Goal: Transaction & Acquisition: Purchase product/service

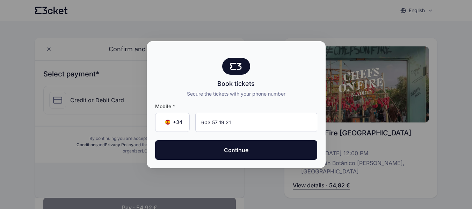
type input "603 57 19 21"
click at [155, 140] on button "Continue" at bounding box center [236, 150] width 162 height 20
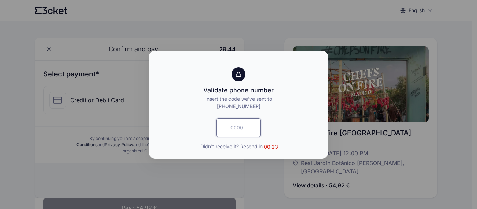
click at [247, 125] on input "text" at bounding box center [238, 127] width 45 height 19
type input "1720"
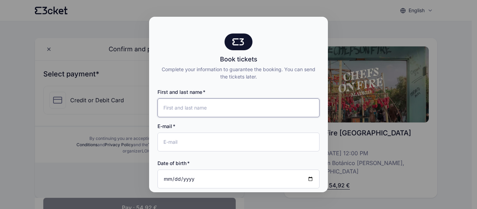
click at [227, 111] on input "First and last name" at bounding box center [238, 107] width 162 height 19
type input "[PERSON_NAME]"
type input "[EMAIL_ADDRESS][DOMAIN_NAME]"
click at [207, 175] on input "Date of birth" at bounding box center [238, 179] width 162 height 19
type input "2002-05-02"
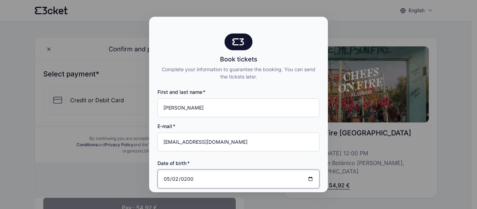
scroll to position [67, 0]
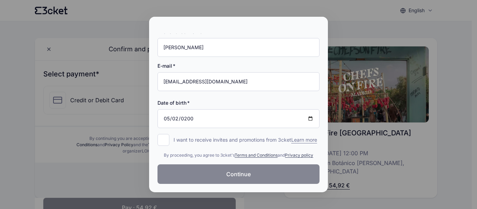
click at [210, 177] on button "Continue" at bounding box center [238, 174] width 162 height 20
click at [163, 138] on input "I want to receive invites and promotions from 3cket Learn more form.register.op…" at bounding box center [163, 140] width 12 height 12
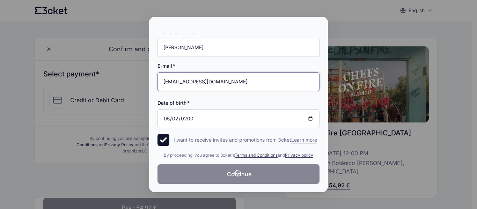
click at [259, 75] on input "[EMAIL_ADDRESS][DOMAIN_NAME]" at bounding box center [238, 81] width 162 height 19
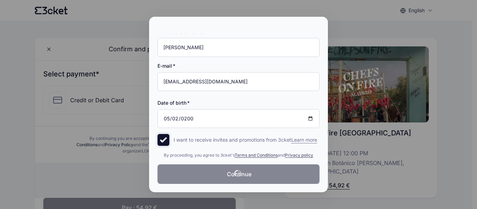
click at [166, 134] on input "I want to receive invites and promotions from 3cket Learn more form.register.op…" at bounding box center [163, 140] width 12 height 12
click at [162, 134] on input "I want to receive invites and promotions from 3cket Learn more form.register.op…" at bounding box center [163, 140] width 12 height 12
checkbox input "true"
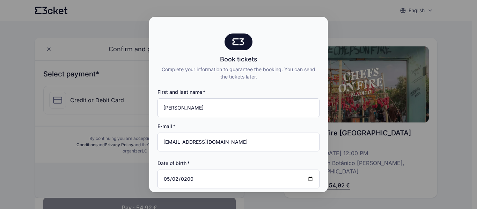
click at [432, 111] on div at bounding box center [238, 104] width 477 height 209
click at [392, 184] on div at bounding box center [238, 104] width 477 height 209
drag, startPoint x: 392, startPoint y: 184, endPoint x: 95, endPoint y: 176, distance: 297.5
click at [95, 176] on div at bounding box center [238, 104] width 477 height 209
click at [100, 189] on div at bounding box center [238, 104] width 477 height 209
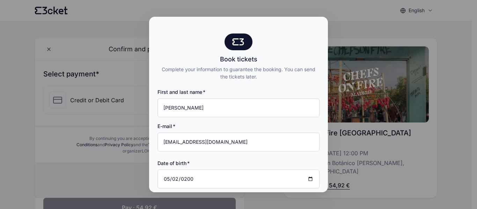
click at [100, 189] on div at bounding box center [238, 104] width 477 height 209
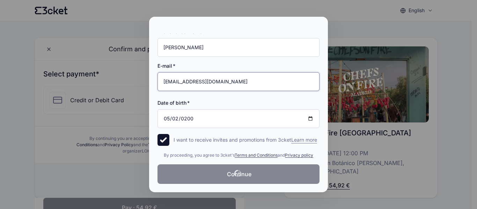
drag, startPoint x: 227, startPoint y: 75, endPoint x: 124, endPoint y: 55, distance: 105.1
click at [124, 55] on div "Book tickets Complete your information to guarantee the booking. You can send t…" at bounding box center [238, 104] width 477 height 209
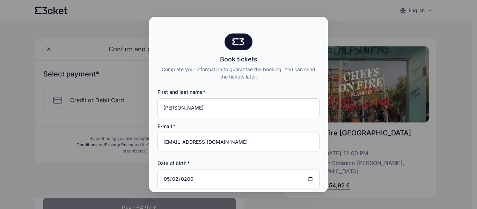
click at [362, 171] on div at bounding box center [238, 104] width 477 height 209
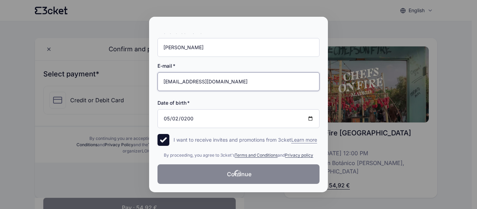
click at [228, 78] on input "[EMAIL_ADDRESS][DOMAIN_NAME]" at bounding box center [238, 81] width 162 height 19
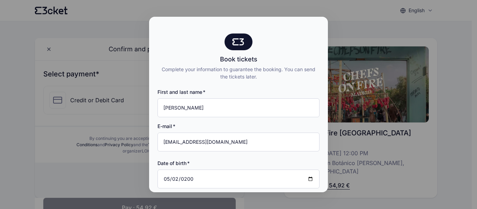
click at [365, 48] on div at bounding box center [238, 104] width 477 height 209
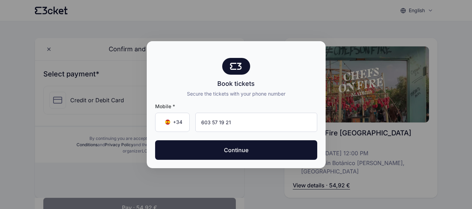
type input "603 57 19 21"
click at [155, 140] on button "Continue" at bounding box center [236, 150] width 162 height 20
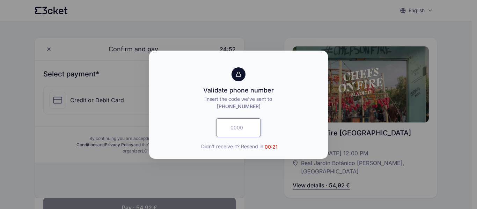
click at [232, 127] on input "text" at bounding box center [238, 127] width 45 height 19
type input "5935"
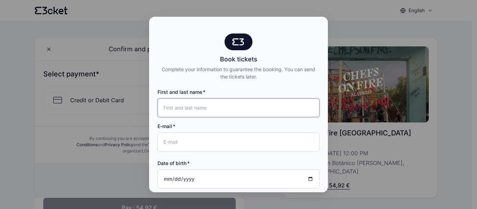
click at [217, 108] on input "First and last name" at bounding box center [238, 107] width 162 height 19
type input "[PERSON_NAME]"
click at [206, 143] on input "E-mail" at bounding box center [238, 142] width 162 height 19
type input "urubioporras@gmail.com"
click at [198, 184] on input "Date of birth" at bounding box center [238, 179] width 162 height 19
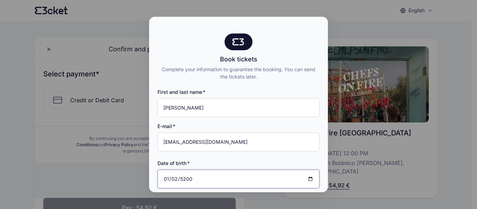
type input "2002-01-02"
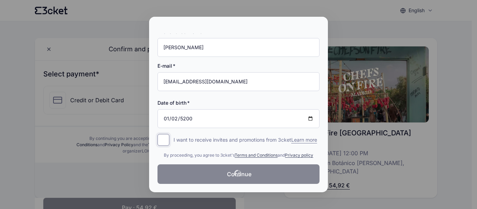
click at [164, 134] on input "I want to receive invites and promotions from 3cket Learn more form.register.op…" at bounding box center [163, 140] width 12 height 12
click at [308, 136] on p "I want to receive invites and promotions from 3cket Learn more" at bounding box center [244, 139] width 143 height 7
click at [169, 135] on input "I want to receive invites and promotions from 3cket Learn more form.register.op…" at bounding box center [163, 140] width 12 height 12
click at [164, 134] on input "I want to receive invites and promotions from 3cket Learn more form.register.op…" at bounding box center [163, 140] width 12 height 12
checkbox input "true"
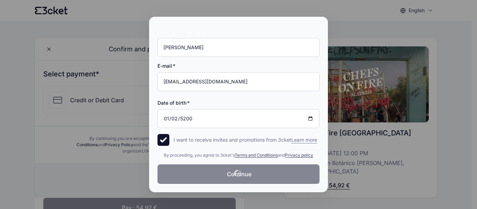
scroll to position [0, 0]
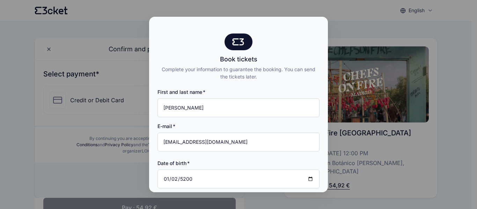
click at [363, 24] on div at bounding box center [238, 104] width 477 height 209
click at [363, 23] on div at bounding box center [238, 104] width 477 height 209
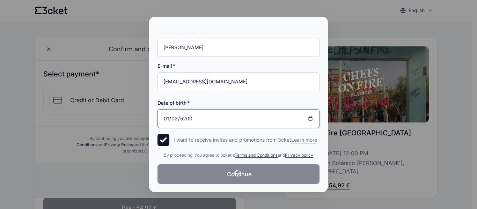
drag, startPoint x: 236, startPoint y: 116, endPoint x: 81, endPoint y: 59, distance: 164.7
click at [81, 59] on div "Book tickets Complete your information to guarantee the booking. You can send t…" at bounding box center [238, 104] width 477 height 209
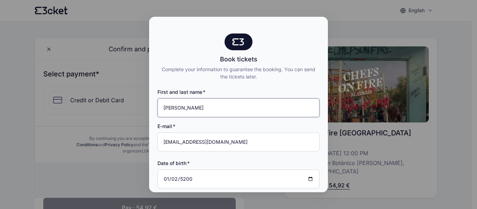
click at [229, 104] on input "unai rubio" at bounding box center [238, 107] width 162 height 19
type input "unai rubio"
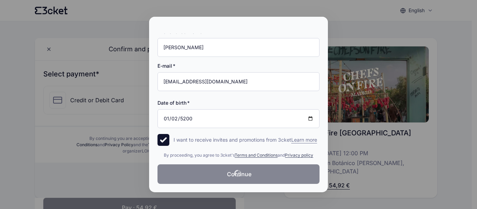
click at [240, 187] on div "First and last name unai rubio E-mail urubioporras@gmail.com Date of birth 2002…" at bounding box center [238, 106] width 179 height 172
click at [13, 0] on html "English English Português Català Español Français Confirm and pay 20:28 Select …" at bounding box center [236, 152] width 472 height 305
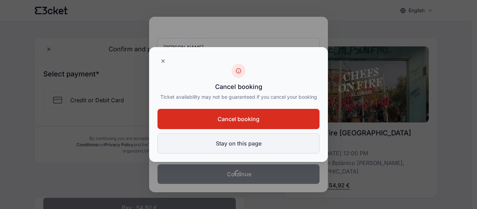
click at [228, 151] on button "Stay on this page" at bounding box center [238, 143] width 162 height 20
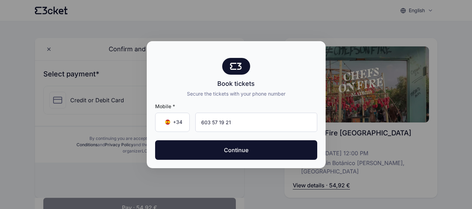
type input "603 57 19 21"
click at [155, 140] on button "Continue" at bounding box center [236, 150] width 162 height 20
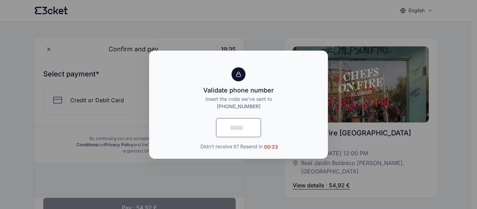
click at [242, 124] on input "text" at bounding box center [238, 127] width 45 height 19
type input "9357"
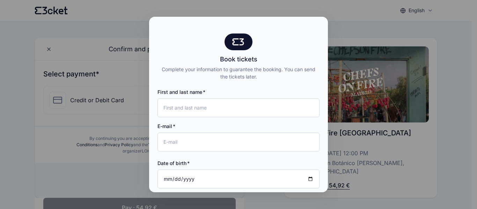
scroll to position [67, 0]
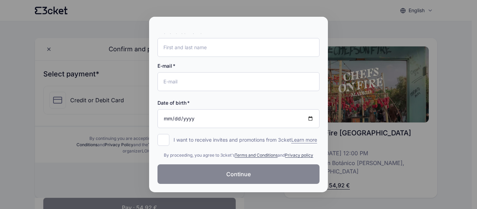
click at [241, 178] on span "Continue" at bounding box center [238, 174] width 24 height 8
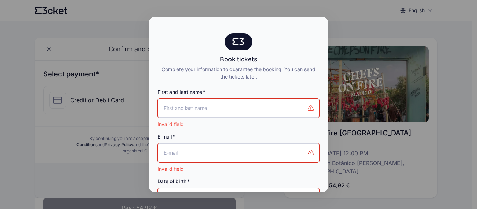
scroll to position [0, 0]
click at [205, 104] on input "First and last name" at bounding box center [238, 108] width 161 height 19
type input "unai rubio"
click at [186, 152] on input "E-mail" at bounding box center [238, 152] width 161 height 19
type input "[EMAIL_ADDRESS][DOMAIN_NAME]"
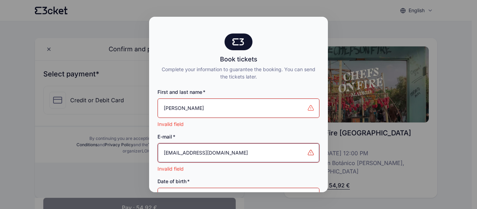
scroll to position [96, 0]
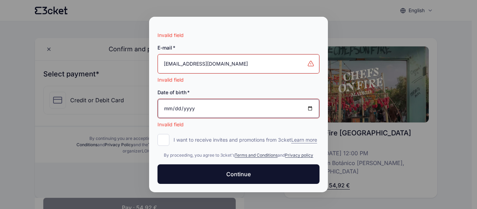
click at [171, 105] on input "Date of birth" at bounding box center [238, 108] width 161 height 19
type input "2002-05-02"
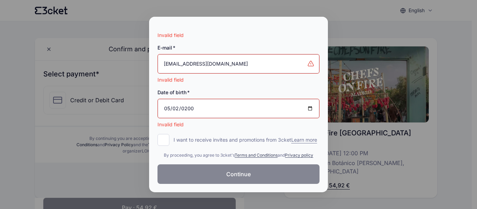
click at [230, 174] on span "Continue" at bounding box center [238, 174] width 24 height 8
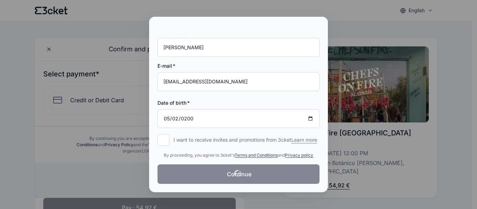
scroll to position [67, 0]
click at [103, 107] on div at bounding box center [238, 104] width 477 height 209
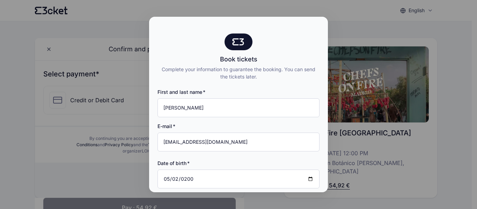
click at [336, 28] on div at bounding box center [238, 104] width 477 height 209
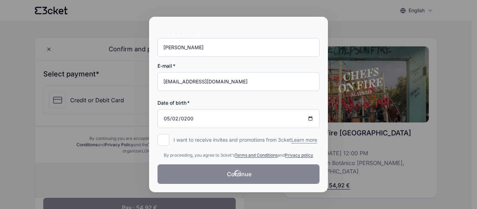
click at [105, 191] on div at bounding box center [238, 104] width 477 height 209
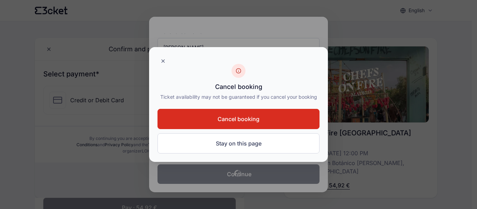
click at [251, 119] on span "Cancel booking" at bounding box center [238, 119] width 42 height 8
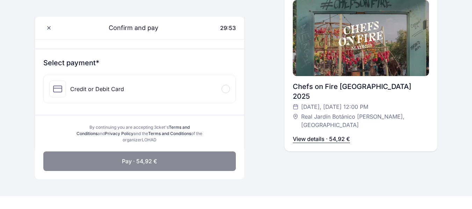
scroll to position [62, 0]
click at [228, 93] on div "Credit or Debit Card" at bounding box center [140, 89] width 192 height 28
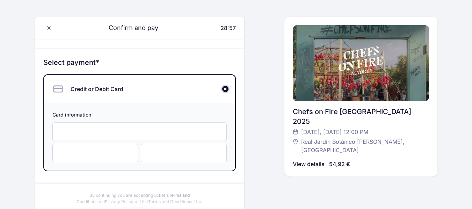
click at [99, 143] on div "Card information" at bounding box center [139, 137] width 191 height 68
click at [99, 146] on div at bounding box center [95, 153] width 86 height 18
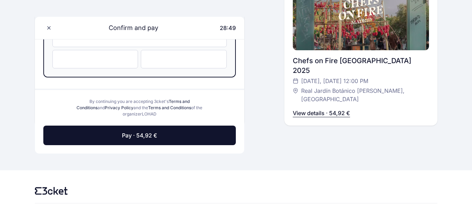
scroll to position [179, 0]
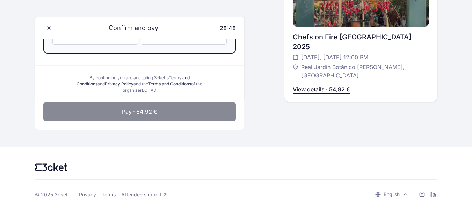
click at [160, 111] on button "Pay · 54,92 €" at bounding box center [139, 112] width 192 height 20
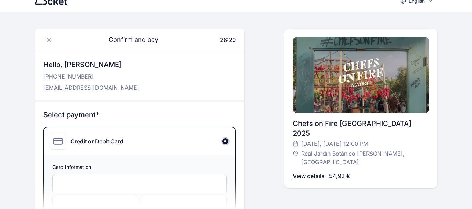
scroll to position [0, 0]
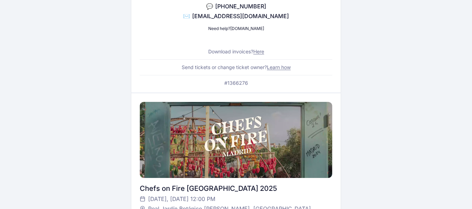
scroll to position [90, 0]
